Goal: Connect with others: Connect with others

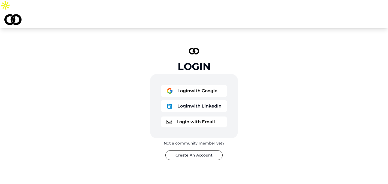
click at [201, 85] on button "Login with Google" at bounding box center [194, 91] width 66 height 12
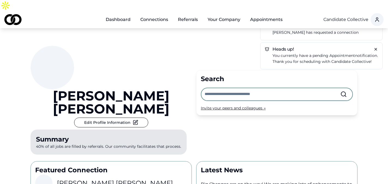
click at [212, 88] on input "text" at bounding box center [273, 94] width 136 height 12
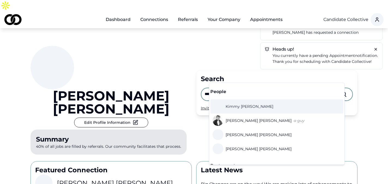
type input "*****"
click at [241, 107] on span "[PERSON_NAME]" at bounding box center [250, 106] width 48 height 5
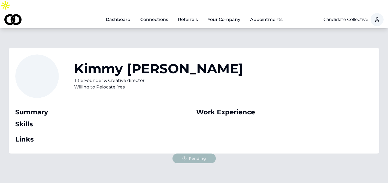
click at [119, 14] on link "Dashboard" at bounding box center [118, 19] width 34 height 11
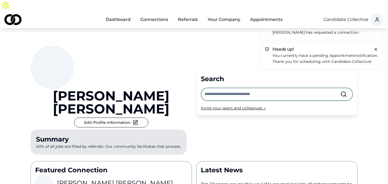
click at [148, 14] on link "Connections" at bounding box center [154, 19] width 37 height 11
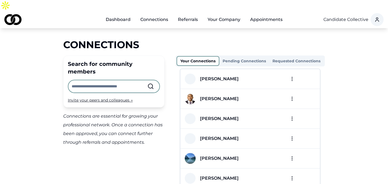
click at [293, 145] on html "Dashboard Connections Referrals Your Company Appointments Candidate Collective …" at bounding box center [194, 92] width 388 height 184
